Goal: Information Seeking & Learning: Learn about a topic

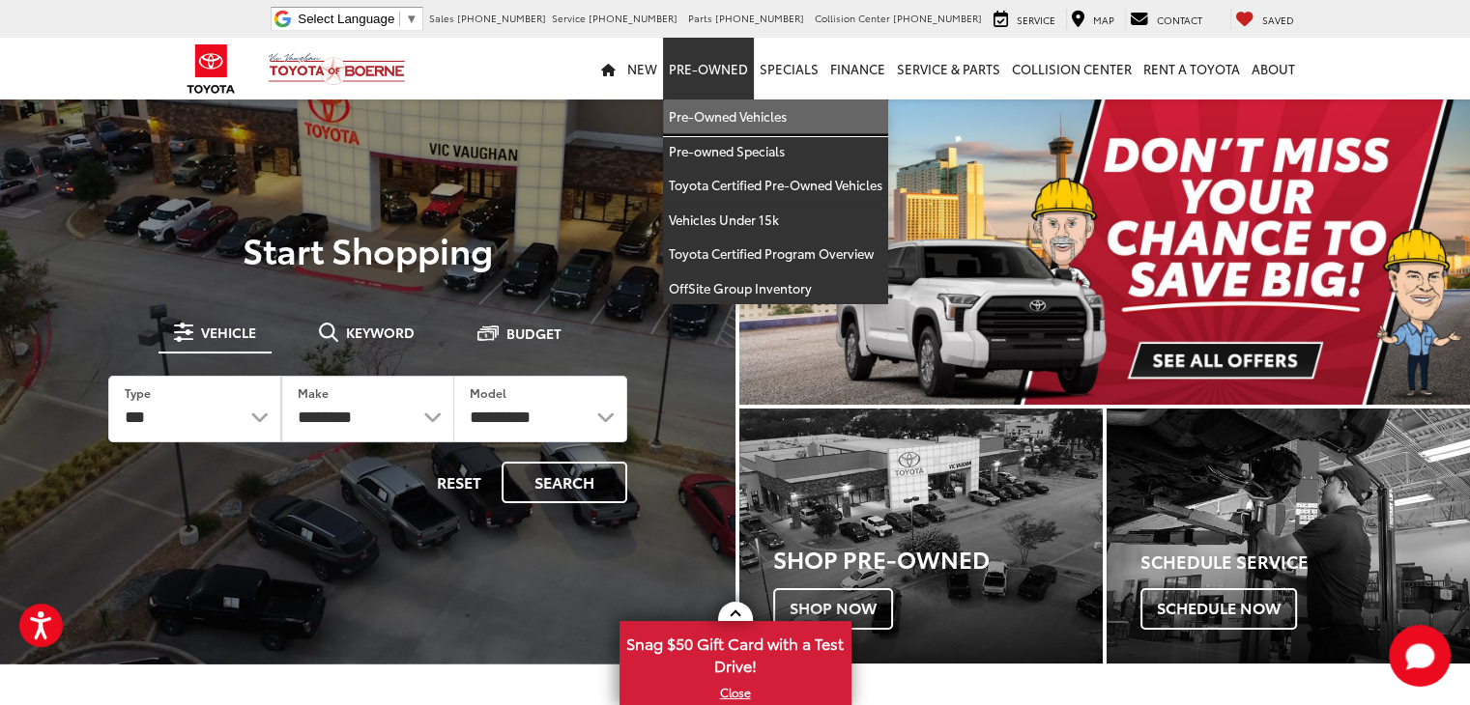
click at [701, 118] on link "Pre-Owned Vehicles" at bounding box center [775, 117] width 225 height 35
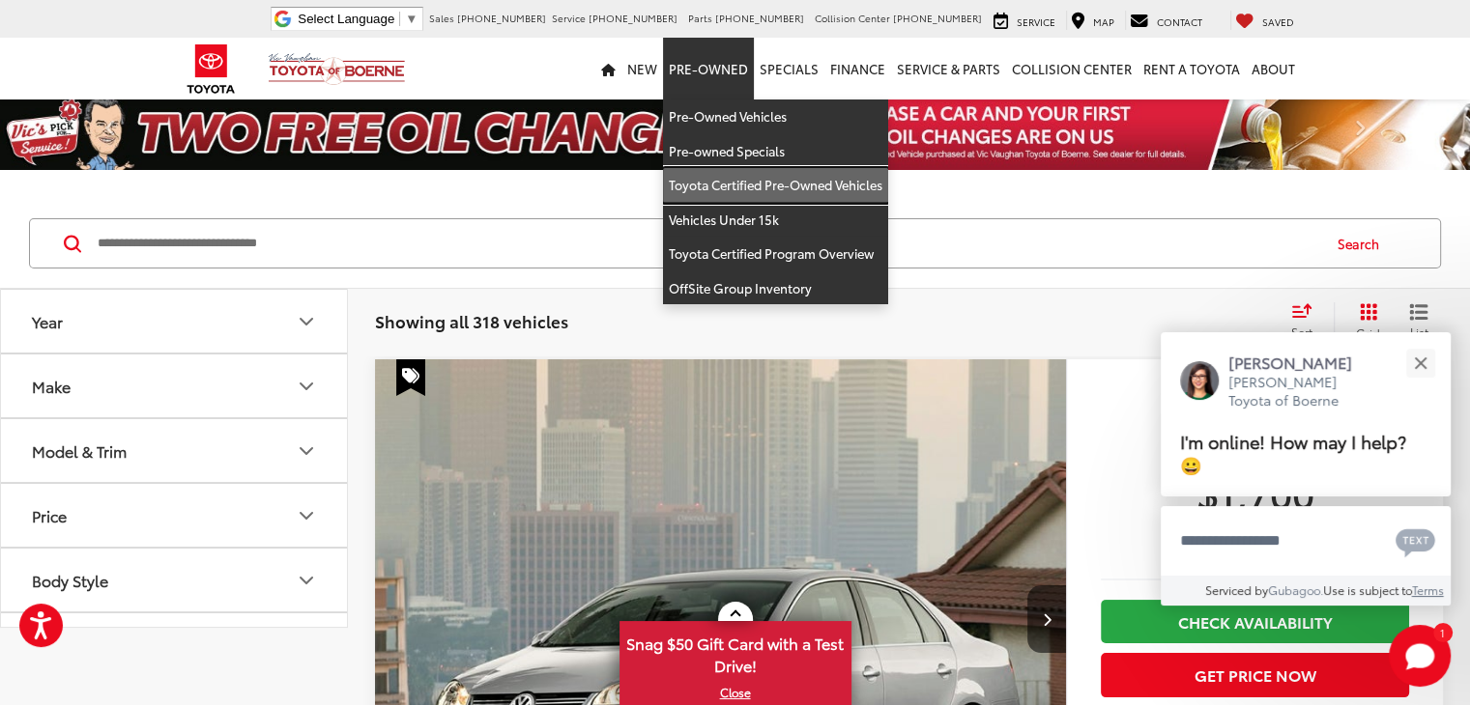
click at [715, 181] on link "Toyota Certified Pre-Owned Vehicles" at bounding box center [775, 185] width 225 height 35
